Goal: Task Accomplishment & Management: Complete application form

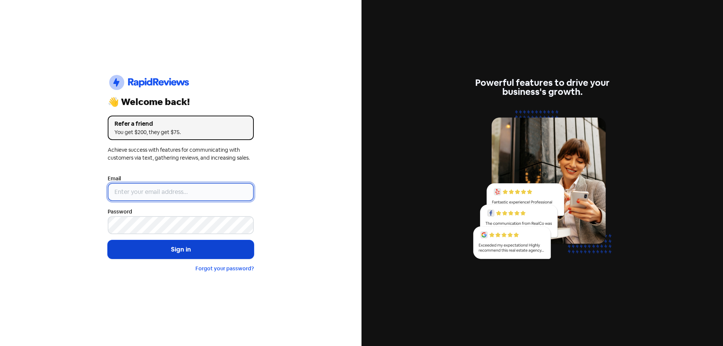
type input "[EMAIL_ADDRESS][DOMAIN_NAME]"
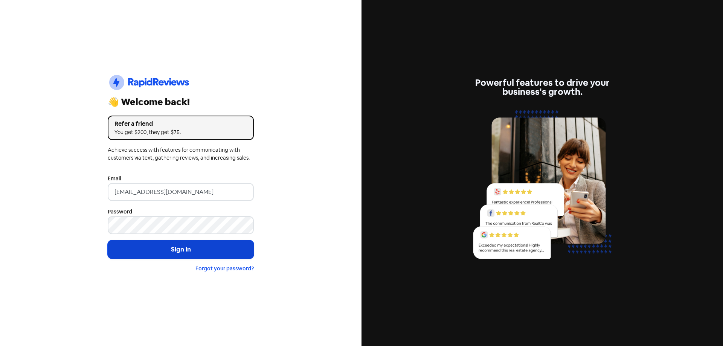
click at [168, 246] on button "Sign in" at bounding box center [181, 249] width 146 height 19
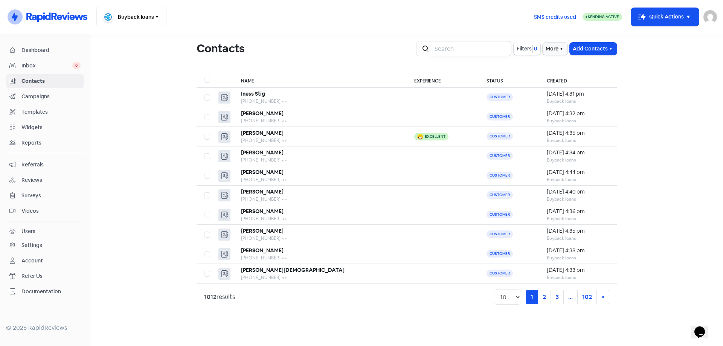
click at [462, 54] on input "search" at bounding box center [470, 48] width 81 height 15
click at [592, 50] on button "Add Contacts" at bounding box center [593, 49] width 47 height 12
click at [590, 64] on button "Add a contact" at bounding box center [573, 65] width 88 height 15
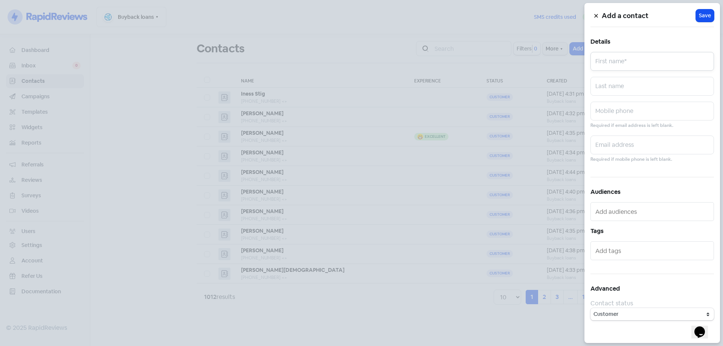
click at [623, 70] on input "text" at bounding box center [652, 61] width 124 height 19
type input "[PERSON_NAME]"
type input "rider"
click at [628, 106] on input "text" at bounding box center [652, 111] width 124 height 19
paste input "0466841859"
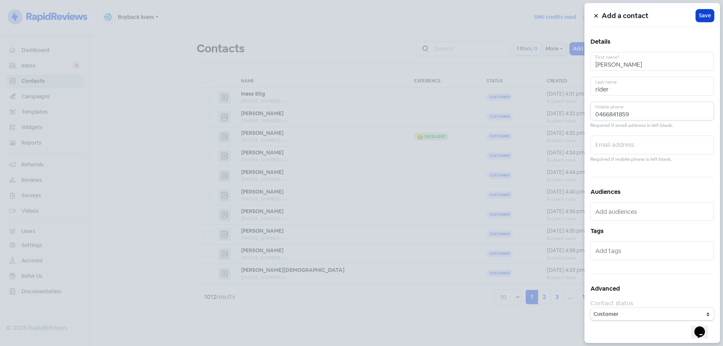
type input "0466841859"
click at [713, 17] on button "Icon For Loading Save" at bounding box center [705, 15] width 18 height 12
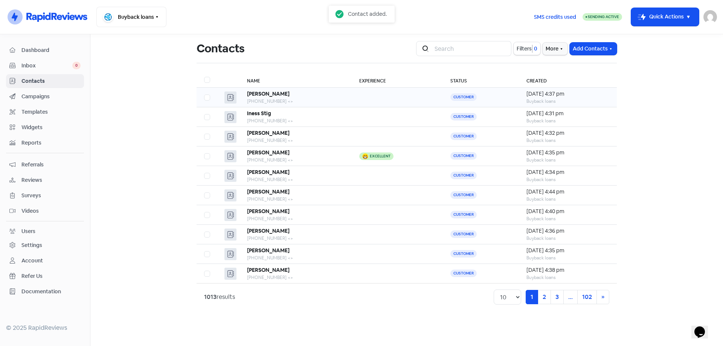
click at [317, 102] on div "[PHONE_NUMBER] <>" at bounding box center [295, 101] width 97 height 7
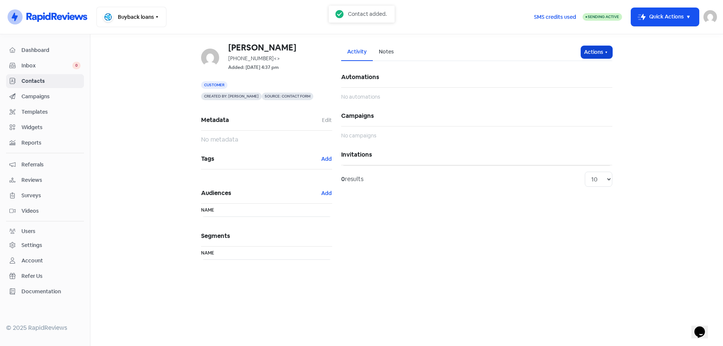
click at [592, 51] on button "Actions" at bounding box center [596, 52] width 31 height 12
click at [590, 70] on button "Send invitation" at bounding box center [581, 68] width 59 height 15
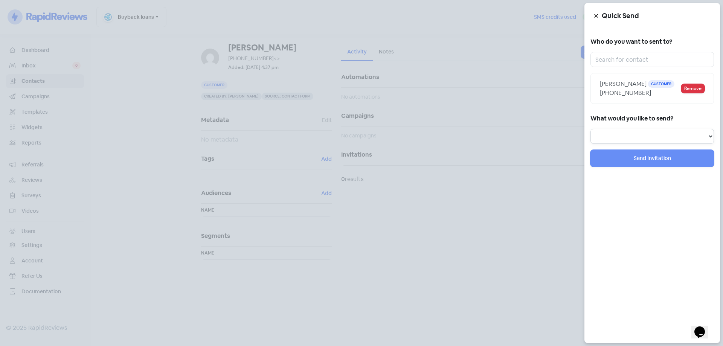
drag, startPoint x: 628, startPoint y: 134, endPoint x: 627, endPoint y: 139, distance: 4.8
click at [628, 134] on select "Review Invitation Referral Invitation Survey Invitation Video Invitation" at bounding box center [652, 136] width 124 height 15
select select "review"
click at [590, 129] on select "Review Invitation Referral Invitation Survey Invitation Video Invitation" at bounding box center [652, 136] width 124 height 15
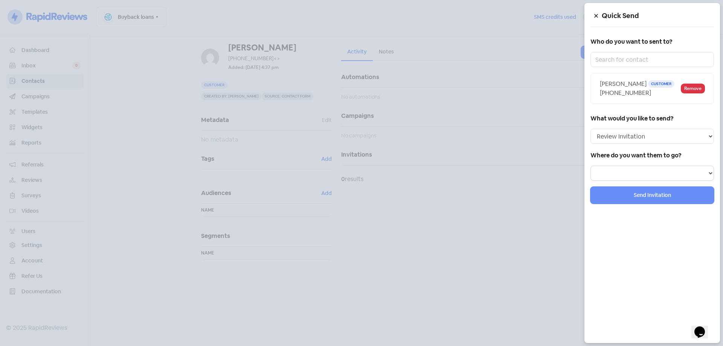
click at [618, 173] on select "Review form: Google Review Form" at bounding box center [652, 173] width 124 height 15
select select "344"
click at [590, 166] on select "Review form: Google Review Form" at bounding box center [652, 173] width 124 height 15
select select
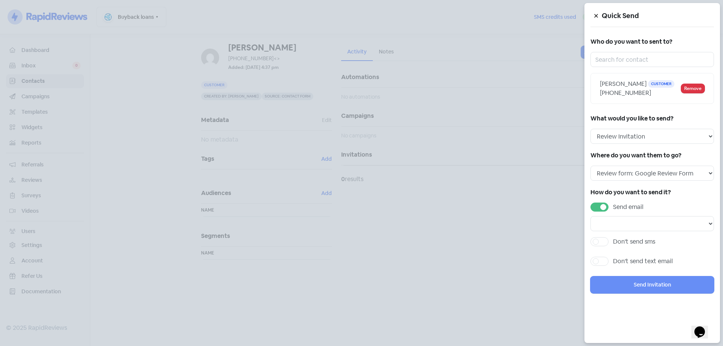
drag, startPoint x: 604, startPoint y: 206, endPoint x: 600, endPoint y: 218, distance: 12.3
click at [613, 206] on label "Send email" at bounding box center [628, 207] width 30 height 9
click at [613, 206] on input "Send email" at bounding box center [615, 205] width 5 height 5
checkbox input "false"
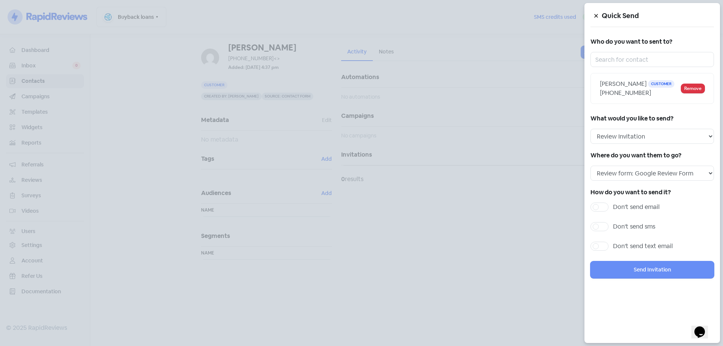
click at [613, 224] on label "Don't send sms" at bounding box center [634, 226] width 42 height 9
click at [613, 224] on input "Don't send sms" at bounding box center [615, 224] width 5 height 5
checkbox input "true"
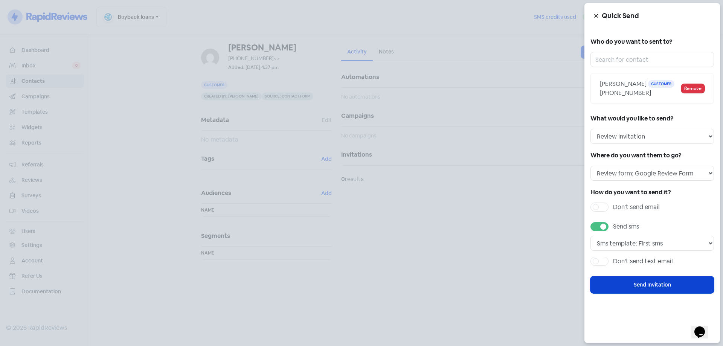
click at [635, 293] on button "Send Invitation" at bounding box center [652, 284] width 124 height 17
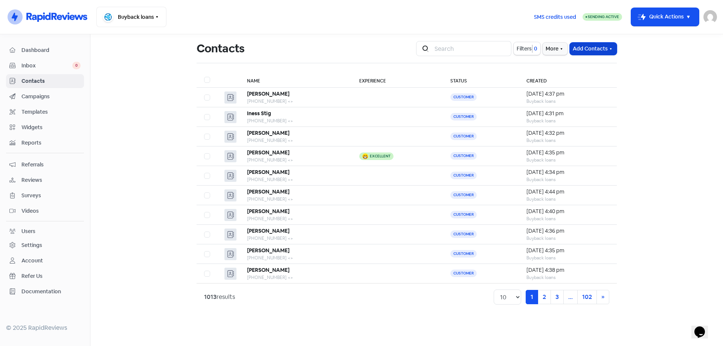
drag, startPoint x: 600, startPoint y: 44, endPoint x: 598, endPoint y: 55, distance: 10.3
click at [599, 44] on button "Add Contacts" at bounding box center [593, 49] width 47 height 12
click at [586, 64] on button "Add a contact" at bounding box center [573, 65] width 88 height 15
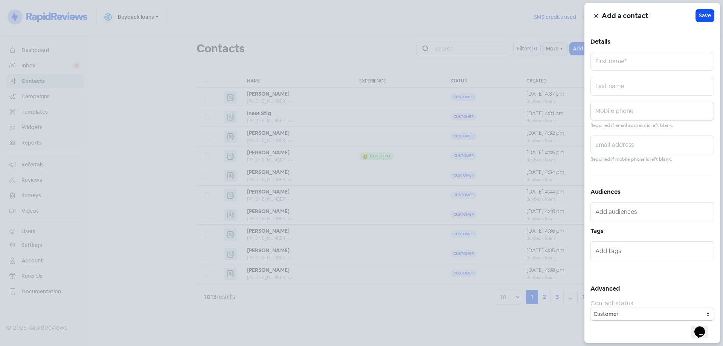
click at [618, 109] on input "text" at bounding box center [652, 111] width 124 height 19
paste input "0406929949"
type input "0406929949"
click at [613, 66] on input "text" at bounding box center [652, 61] width 124 height 19
type input "dayyaan"
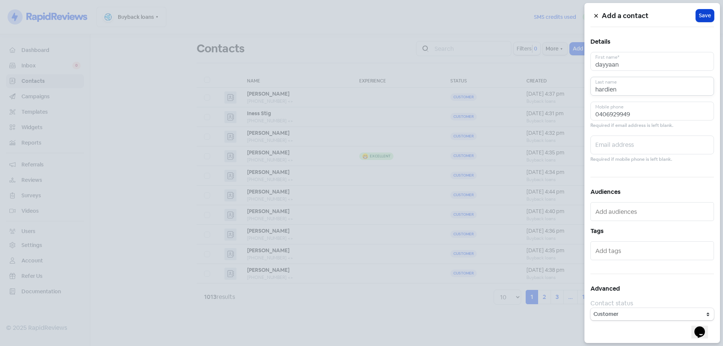
type input "hardien"
click at [702, 20] on button "Icon For Loading Save" at bounding box center [705, 15] width 18 height 12
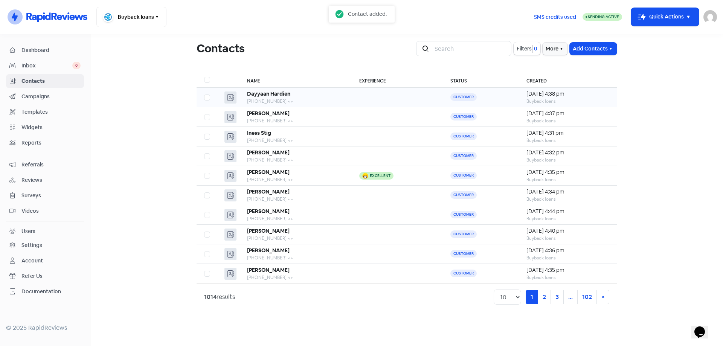
click at [306, 99] on div "[PHONE_NUMBER] <>" at bounding box center [295, 101] width 97 height 7
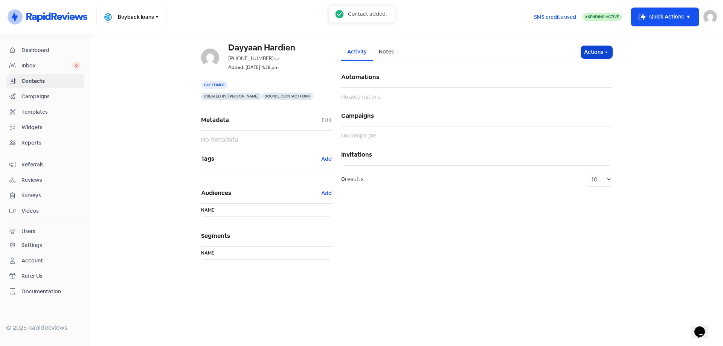
click at [587, 52] on button "Actions" at bounding box center [596, 52] width 31 height 12
click at [588, 70] on button "Send invitation" at bounding box center [581, 68] width 59 height 15
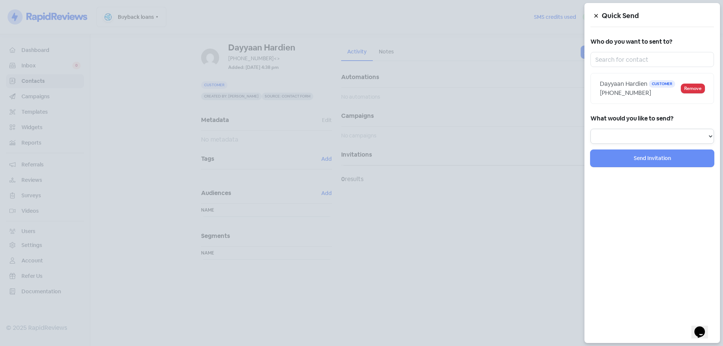
click at [619, 135] on select "Review Invitation Referral Invitation Survey Invitation Video Invitation" at bounding box center [652, 136] width 124 height 15
select select "review"
click at [590, 129] on select "Review Invitation Referral Invitation Survey Invitation Video Invitation" at bounding box center [652, 136] width 124 height 15
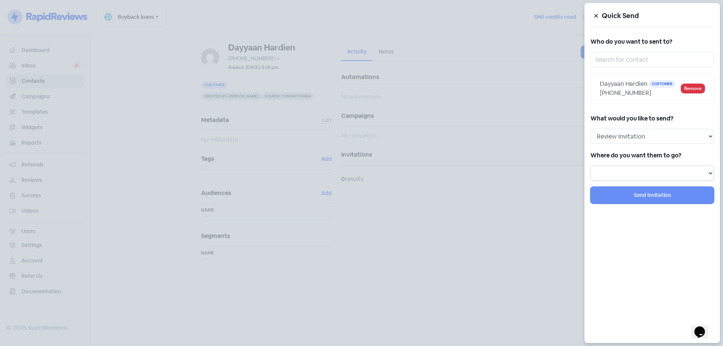
drag, startPoint x: 616, startPoint y: 170, endPoint x: 616, endPoint y: 180, distance: 9.8
click at [616, 171] on select "Review form: Google Review Form" at bounding box center [652, 173] width 124 height 15
select select "344"
click at [590, 166] on select "Review form: Google Review Form" at bounding box center [652, 173] width 124 height 15
select select
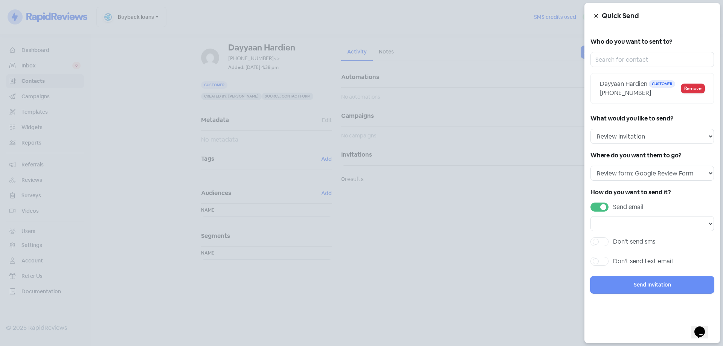
click at [613, 206] on label "Send email" at bounding box center [628, 207] width 30 height 9
click at [613, 206] on input "Send email" at bounding box center [615, 205] width 5 height 5
checkbox input "false"
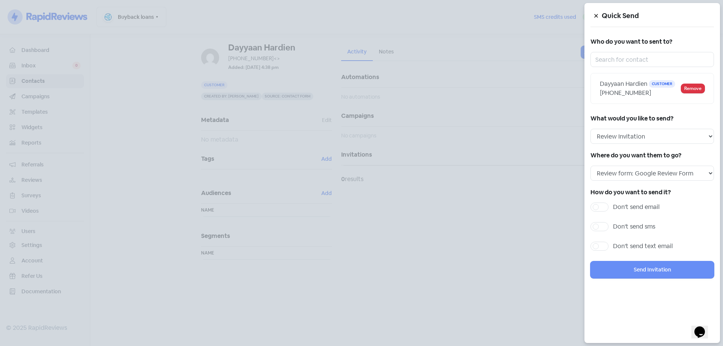
drag, startPoint x: 602, startPoint y: 223, endPoint x: 607, endPoint y: 233, distance: 11.3
click at [613, 224] on label "Don't send sms" at bounding box center [634, 226] width 42 height 9
click at [613, 224] on input "Don't send sms" at bounding box center [615, 224] width 5 height 5
checkbox input "true"
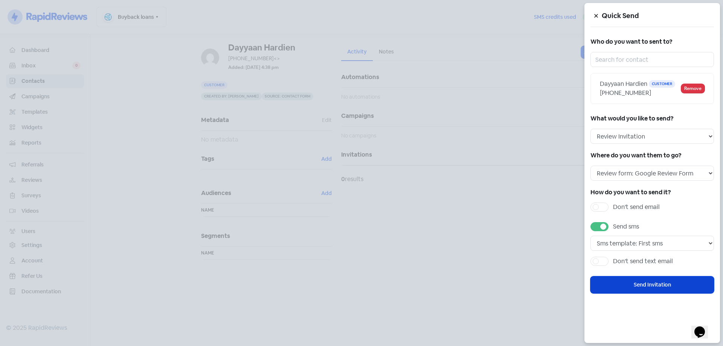
click at [648, 288] on button "Send Invitation" at bounding box center [652, 284] width 124 height 17
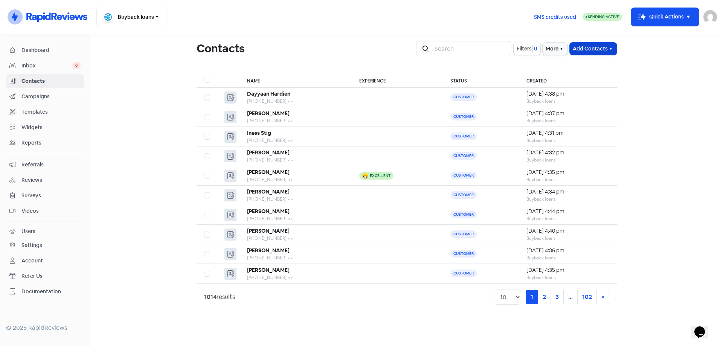
click at [589, 50] on button "Add Contacts" at bounding box center [593, 49] width 47 height 12
click at [577, 65] on button "Add a contact" at bounding box center [573, 65] width 88 height 15
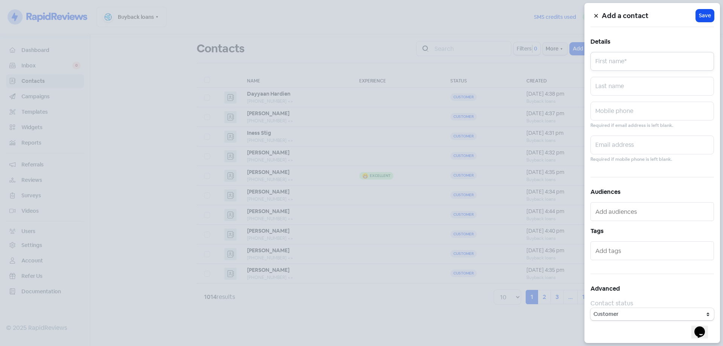
click at [608, 61] on input "text" at bounding box center [652, 61] width 124 height 19
type input "[PERSON_NAME]"
paste input "0435586842"
type input "0435586842"
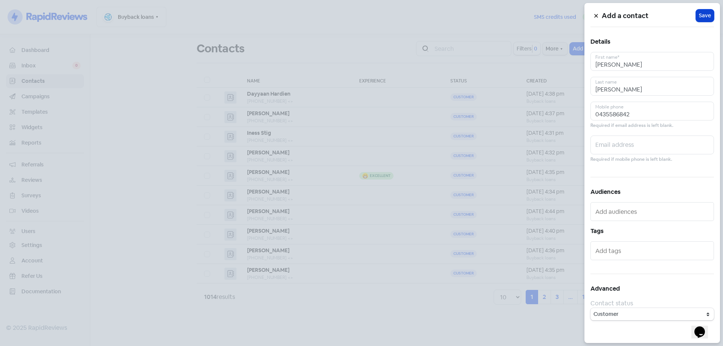
click at [703, 15] on span "Save" at bounding box center [705, 16] width 12 height 8
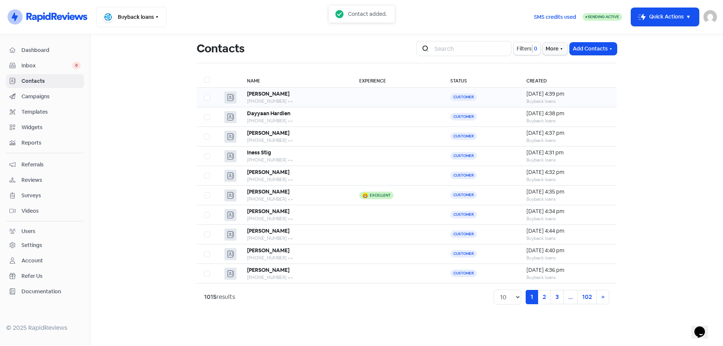
click at [358, 100] on td at bounding box center [397, 98] width 91 height 20
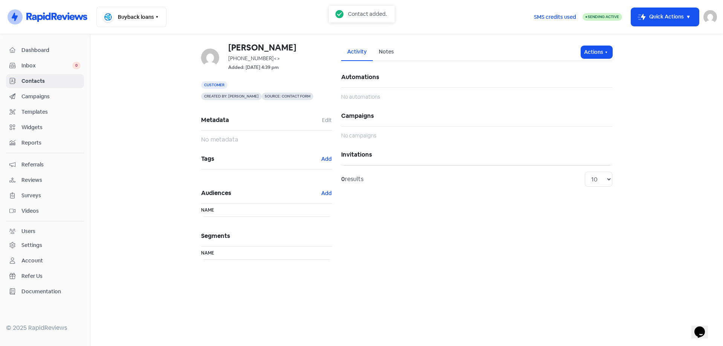
click at [578, 54] on div "Activity Notes" at bounding box center [461, 52] width 240 height 18
click at [589, 49] on button "Actions" at bounding box center [596, 52] width 31 height 12
click at [581, 69] on button "Send invitation" at bounding box center [581, 68] width 59 height 15
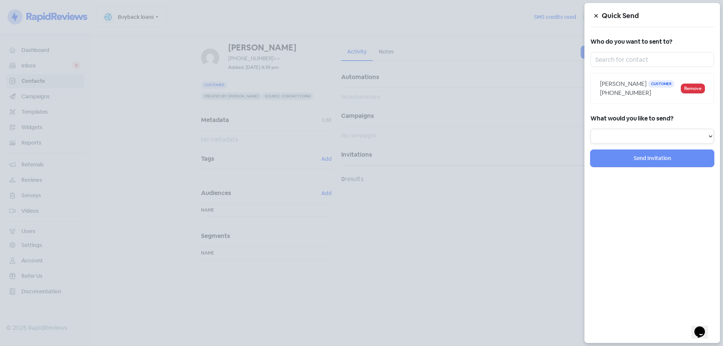
click at [641, 133] on select "Review Invitation Referral Invitation Survey Invitation Video Invitation" at bounding box center [652, 136] width 124 height 15
select select "referral"
click at [590, 129] on select "Review Invitation Referral Invitation Survey Invitation Video Invitation" at bounding box center [652, 136] width 124 height 15
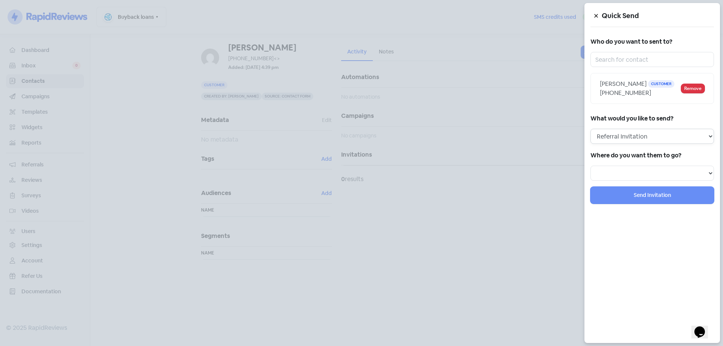
select select
click at [627, 132] on select "Review Invitation Referral Invitation Survey Invitation Video Invitation" at bounding box center [652, 136] width 124 height 15
select select "review"
click at [590, 129] on select "Review Invitation Referral Invitation Survey Invitation Video Invitation" at bounding box center [652, 136] width 124 height 15
click at [631, 171] on select at bounding box center [652, 173] width 124 height 15
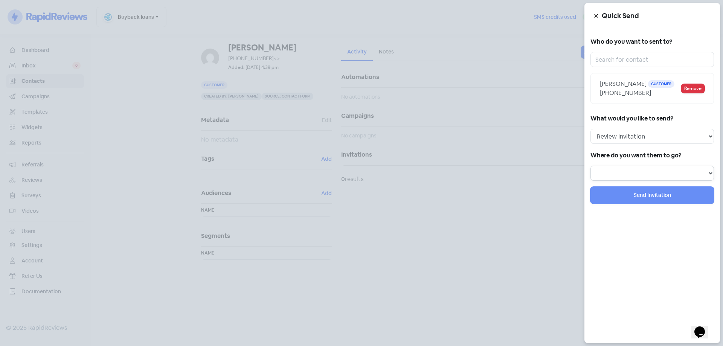
select select "344"
click at [590, 166] on select "Review form: Google Review Form" at bounding box center [652, 173] width 124 height 15
select select
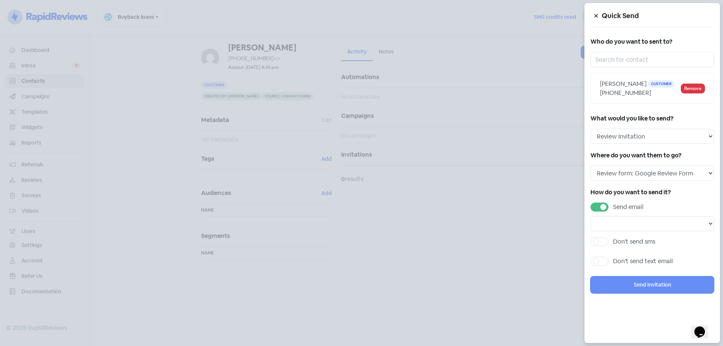
click at [613, 206] on label "Send email" at bounding box center [628, 207] width 30 height 9
click at [613, 206] on input "Send email" at bounding box center [615, 205] width 5 height 5
checkbox input "false"
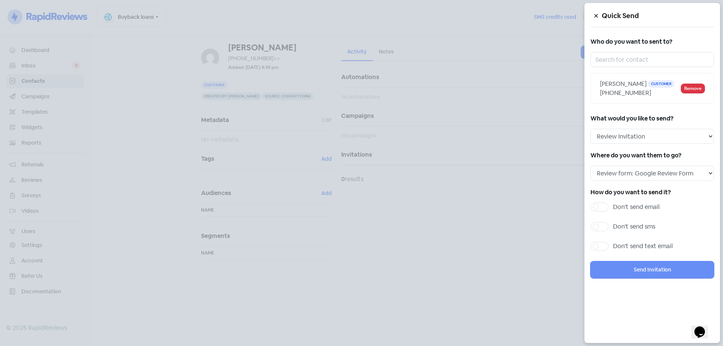
click at [613, 224] on label "Don't send sms" at bounding box center [634, 226] width 42 height 9
click at [613, 224] on input "Don't send sms" at bounding box center [615, 224] width 5 height 5
checkbox input "true"
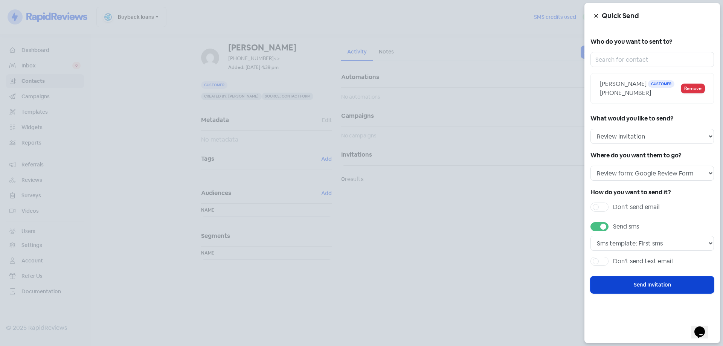
click at [628, 285] on button "Send Invitation" at bounding box center [652, 284] width 124 height 17
